Goal: Transaction & Acquisition: Purchase product/service

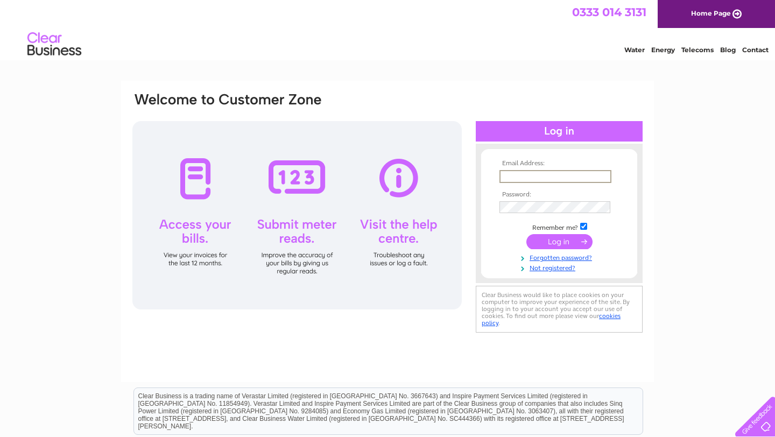
click at [541, 175] on input "text" at bounding box center [556, 176] width 112 height 13
type input "zjenny868@gmail.com"
click at [562, 241] on input "submit" at bounding box center [560, 240] width 66 height 15
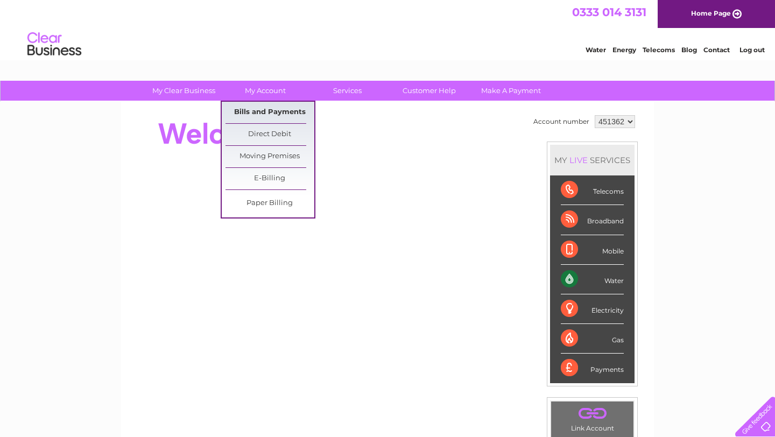
click at [282, 113] on link "Bills and Payments" at bounding box center [270, 113] width 89 height 22
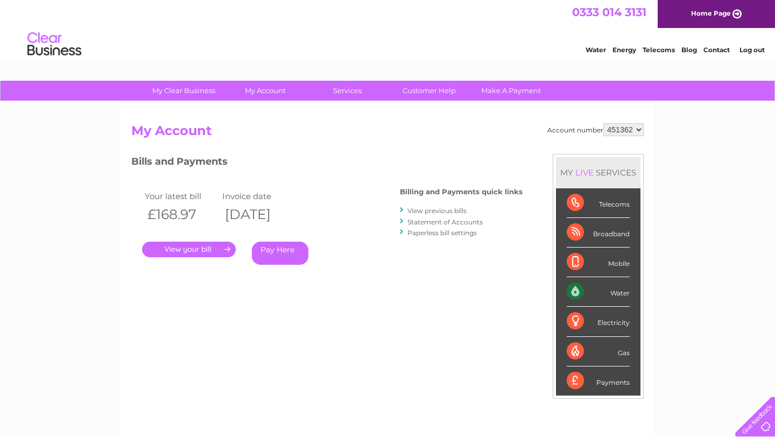
click at [429, 210] on link "View previous bills" at bounding box center [437, 211] width 59 height 8
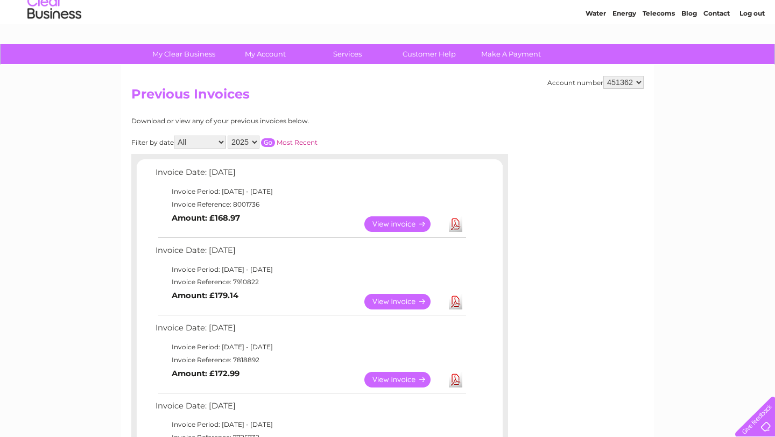
scroll to position [37, 0]
click at [455, 229] on link "Download" at bounding box center [455, 224] width 13 height 16
click at [379, 225] on link "View" at bounding box center [403, 224] width 79 height 16
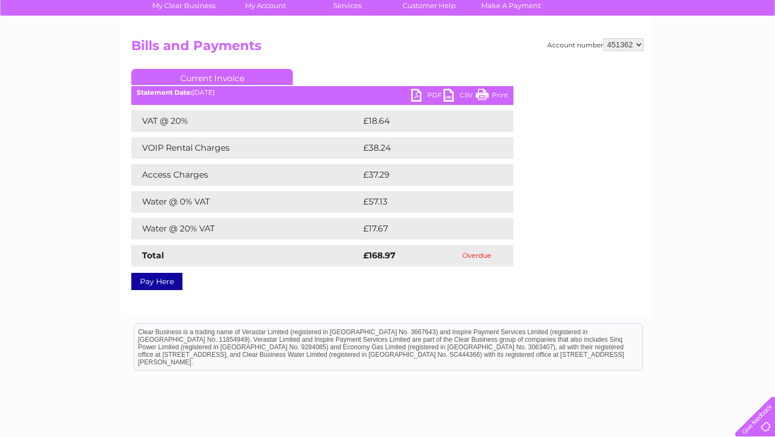
scroll to position [87, 0]
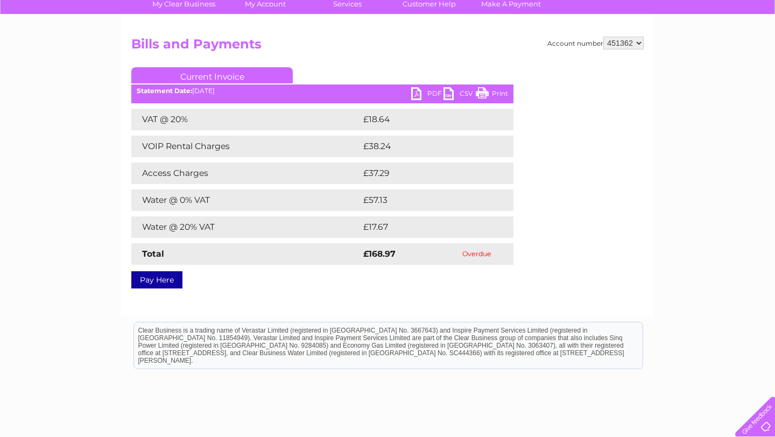
click at [160, 283] on link "Pay Here" at bounding box center [156, 279] width 51 height 17
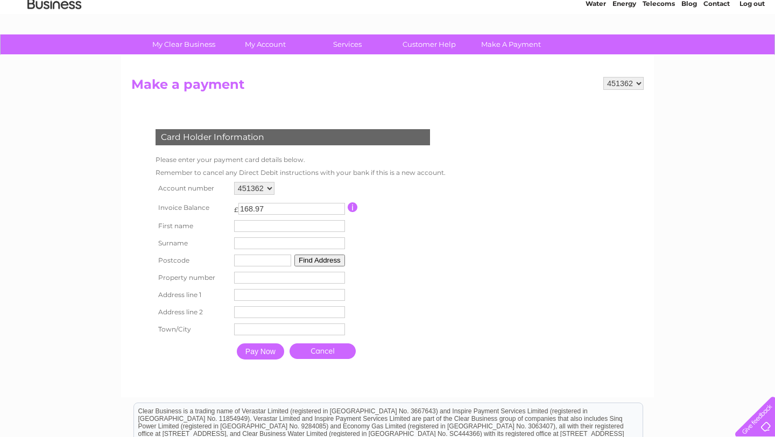
scroll to position [50, 0]
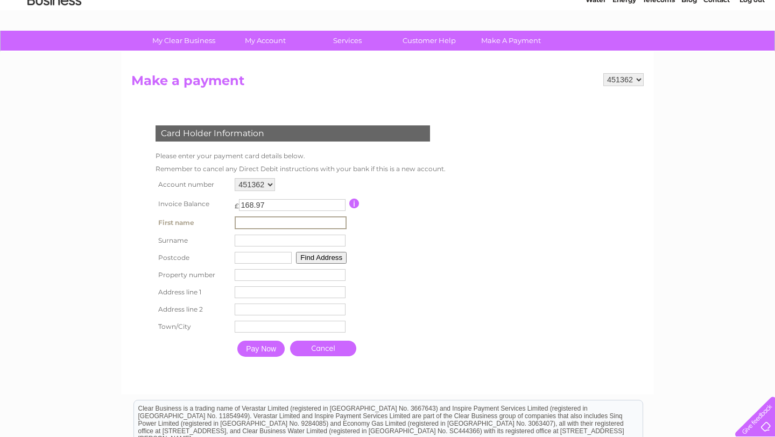
click at [272, 224] on input "text" at bounding box center [291, 222] width 112 height 13
drag, startPoint x: 297, startPoint y: 221, endPoint x: 223, endPoint y: 223, distance: 74.3
click at [223, 223] on tr "First name Celeste 20 Ldt First name" at bounding box center [299, 223] width 293 height 18
type input "Rubao"
type input "Liao"
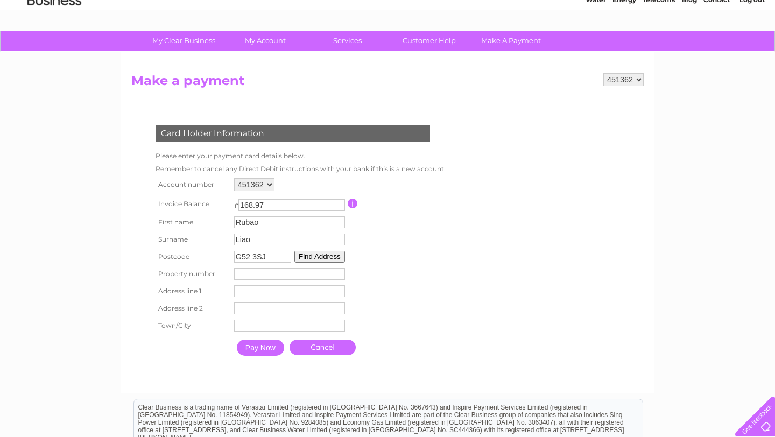
click at [302, 255] on button "Find Address" at bounding box center [319, 257] width 51 height 12
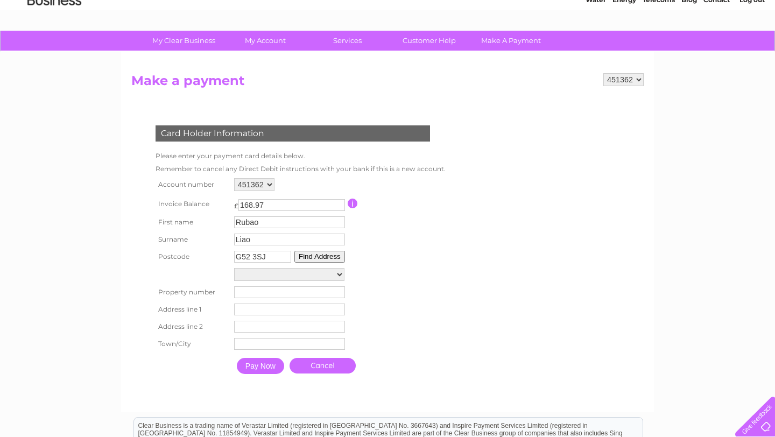
click at [317, 271] on select "Site Outside 2232, Paisley Road West 2174, Paisley Road West 2176, Paisley Road…" at bounding box center [289, 274] width 110 height 13
drag, startPoint x: 284, startPoint y: 256, endPoint x: 242, endPoint y: 254, distance: 41.5
click at [242, 254] on input "G52 3SJ" at bounding box center [262, 257] width 57 height 12
type input "G33 1RG"
click at [333, 276] on select "Site Outside 2232, Paisley Road West 2174, Paisley Road West 2176, Paisley Road…" at bounding box center [289, 274] width 110 height 13
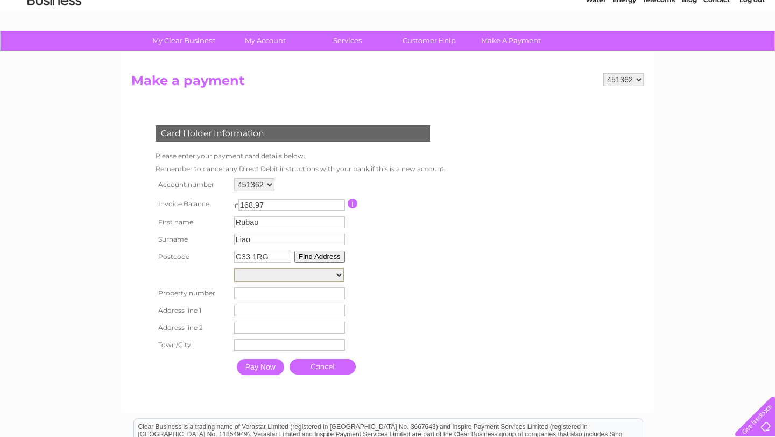
click at [332, 256] on button "Find Address" at bounding box center [319, 257] width 51 height 12
click at [319, 272] on select "Electricity Sub Station 9M Fro, Briarcroft Drive 2, Briarcroft Place 10, Briarc…" at bounding box center [289, 274] width 110 height 13
select select "10,Briarcroft Place,,Glasgow"
type input "10"
type input "Briarcroft Place"
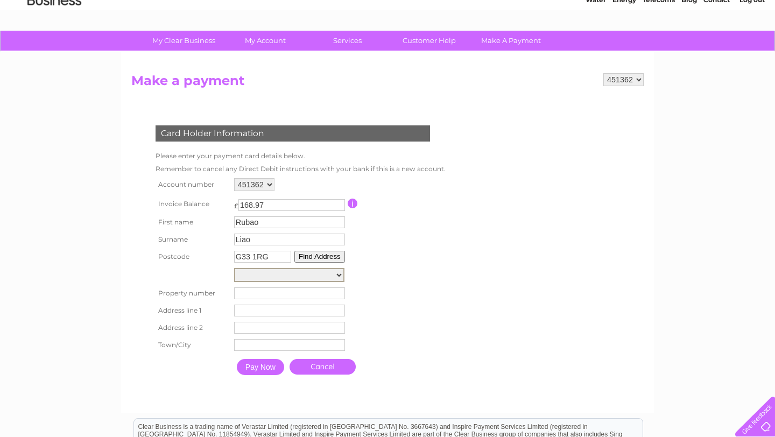
type input "Glasgow"
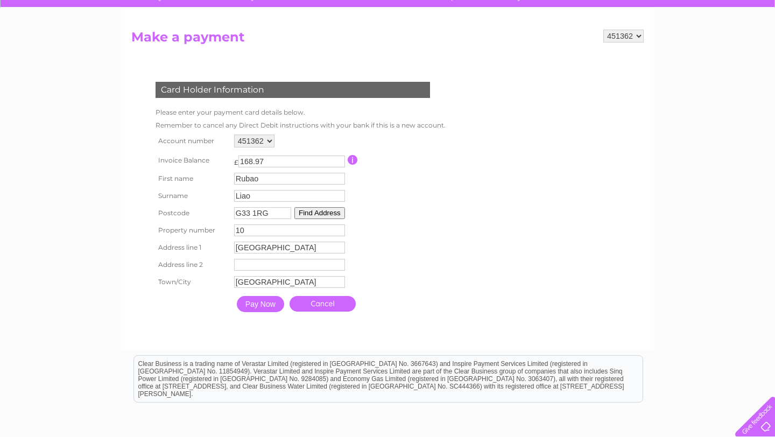
scroll to position [94, 0]
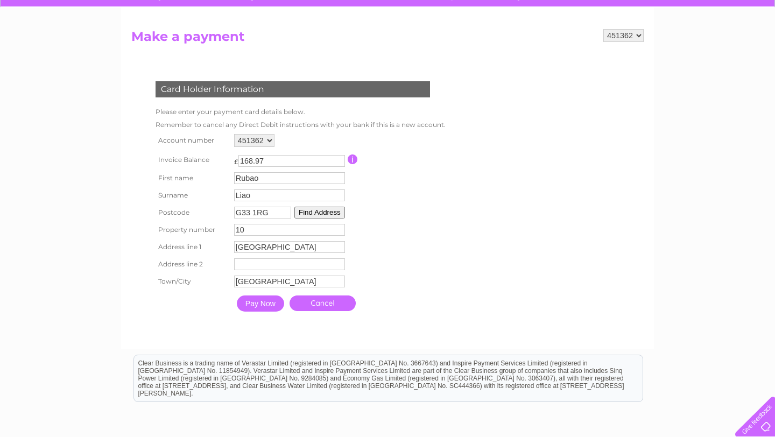
click at [262, 144] on select "451362" at bounding box center [254, 140] width 40 height 13
click at [633, 38] on select "451362" at bounding box center [623, 35] width 40 height 13
click at [582, 101] on form "451362 Make a payment Card Holder Information Please enter your payment card de…" at bounding box center [387, 184] width 513 height 310
click at [305, 140] on div "451362" at bounding box center [289, 140] width 111 height 13
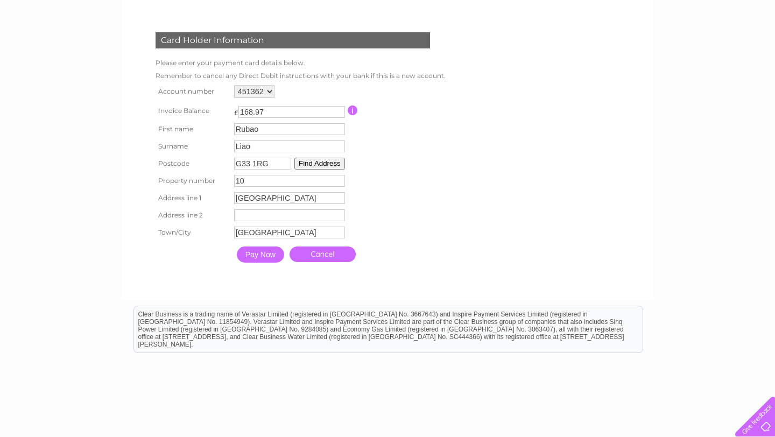
scroll to position [146, 0]
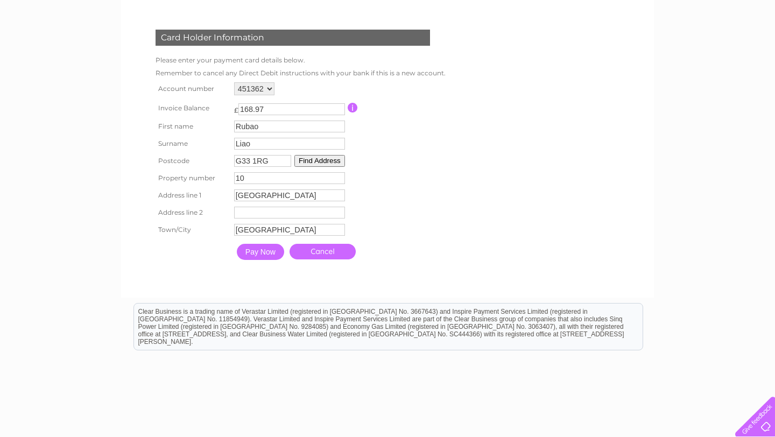
click at [266, 257] on input "Pay Now" at bounding box center [260, 252] width 47 height 16
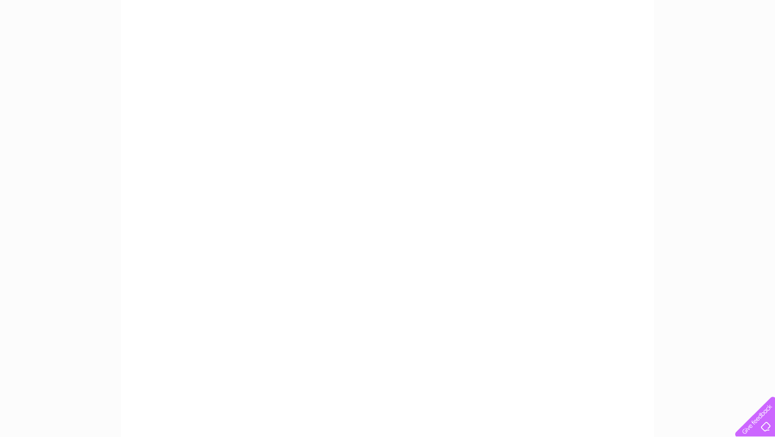
click at [685, 203] on div "My Clear Business Login Details My Details My Preferences Link Account My Accou…" at bounding box center [387, 312] width 775 height 754
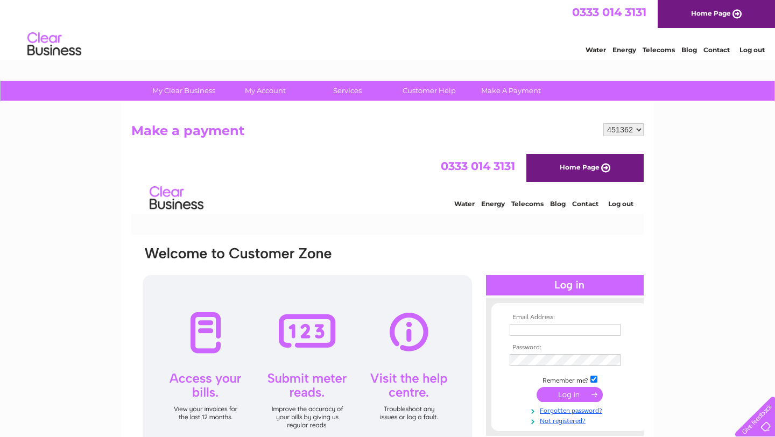
scroll to position [0, 0]
click at [570, 330] on input "text" at bounding box center [566, 330] width 112 height 13
type input "zjenny868@gmail.com"
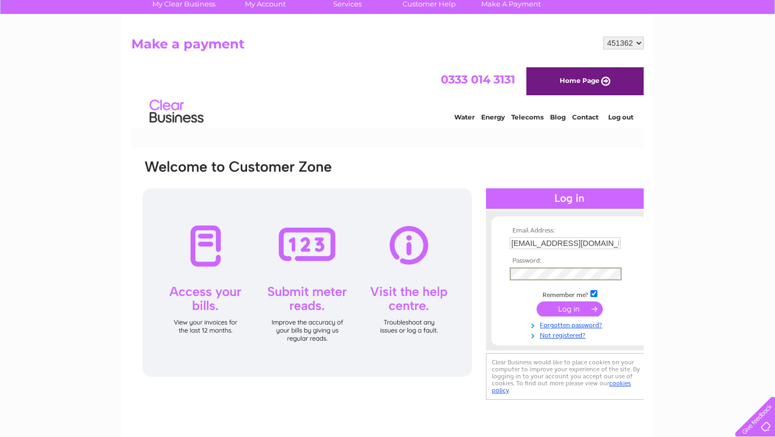
scroll to position [89, 0]
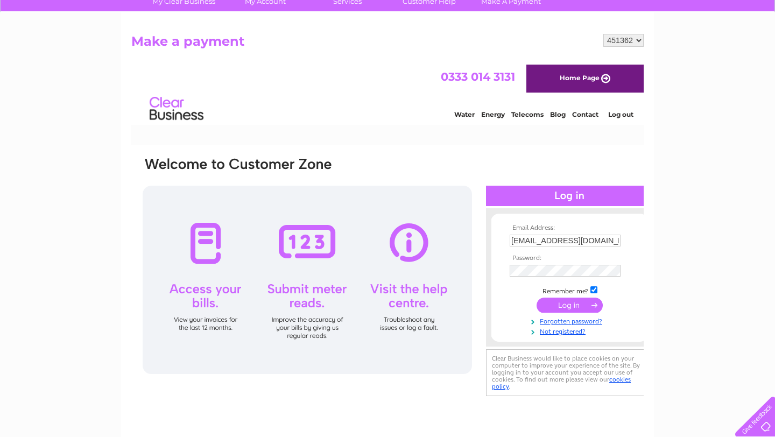
click at [561, 304] on input "submit" at bounding box center [570, 305] width 66 height 15
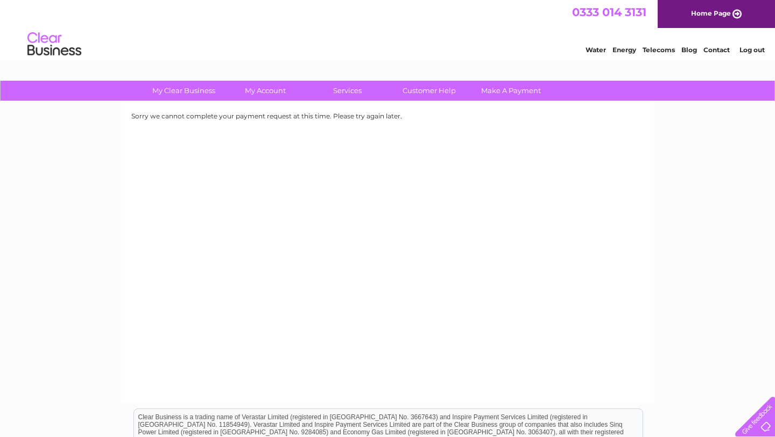
click at [762, 53] on link "Log out" at bounding box center [752, 50] width 25 height 8
